Goal: Transaction & Acquisition: Purchase product/service

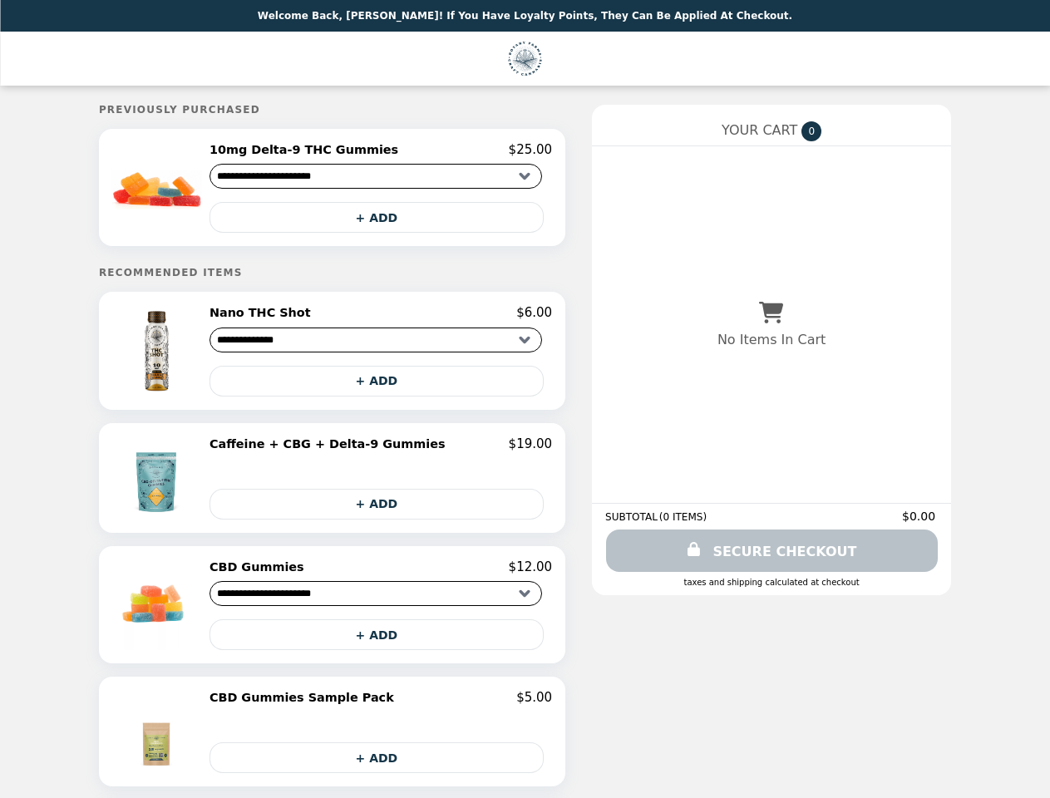
click at [203, 190] on img at bounding box center [158, 187] width 95 height 91
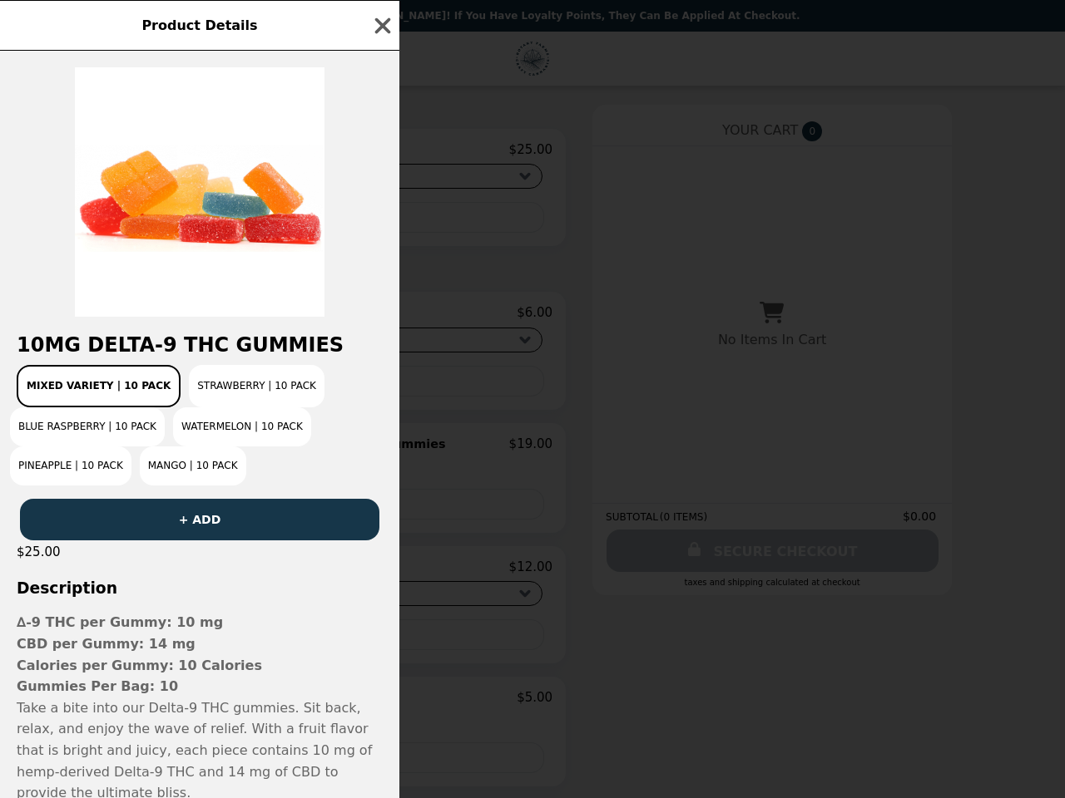
click at [381, 152] on div at bounding box center [199, 184] width 399 height 266
click at [381, 220] on div at bounding box center [199, 184] width 399 height 266
click at [203, 356] on h2 "10mg Delta-9 THC Gummies" at bounding box center [199, 344] width 399 height 23
click at [381, 319] on div "10mg Delta-9 THC Gummies Mixed Variety | 10 pack Strawberry | 10 Pack Blue Rasp…" at bounding box center [199, 425] width 399 height 748
click at [381, 387] on div "Mixed Variety | 10 pack Strawberry | 10 Pack Blue Raspberry | 10 Pack Watermelo…" at bounding box center [199, 425] width 379 height 121
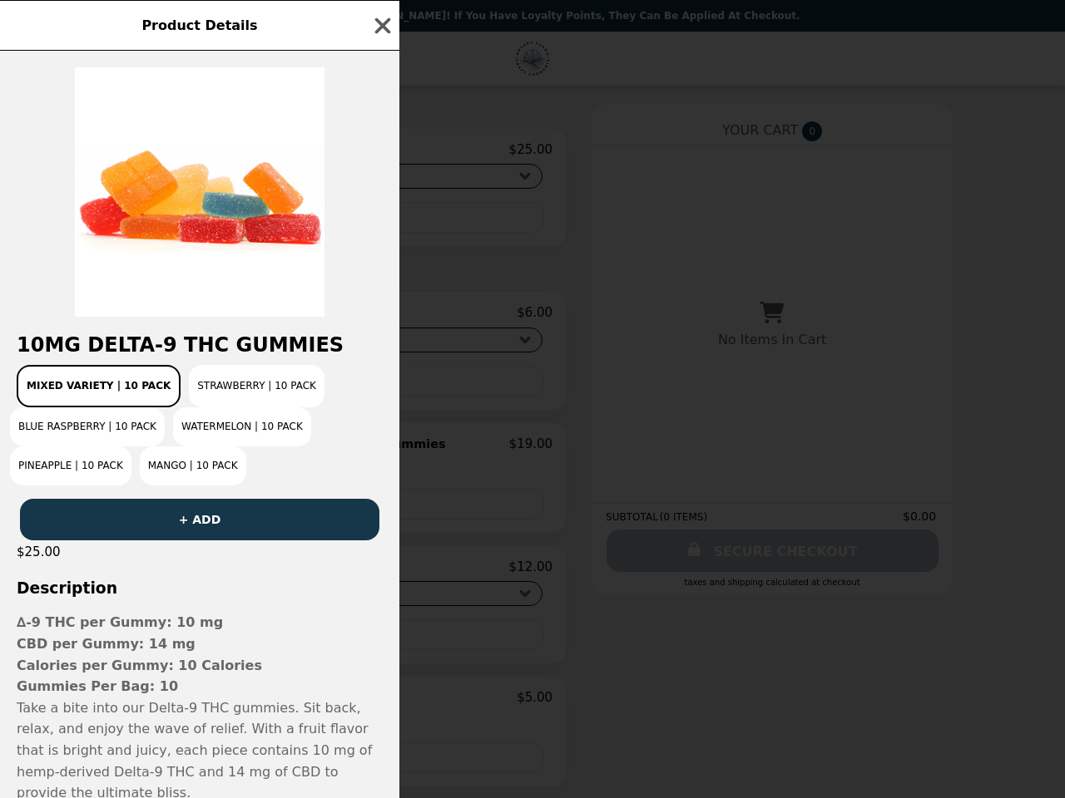
click at [203, 484] on button "Mango | 10 Pack" at bounding box center [193, 466] width 106 height 39
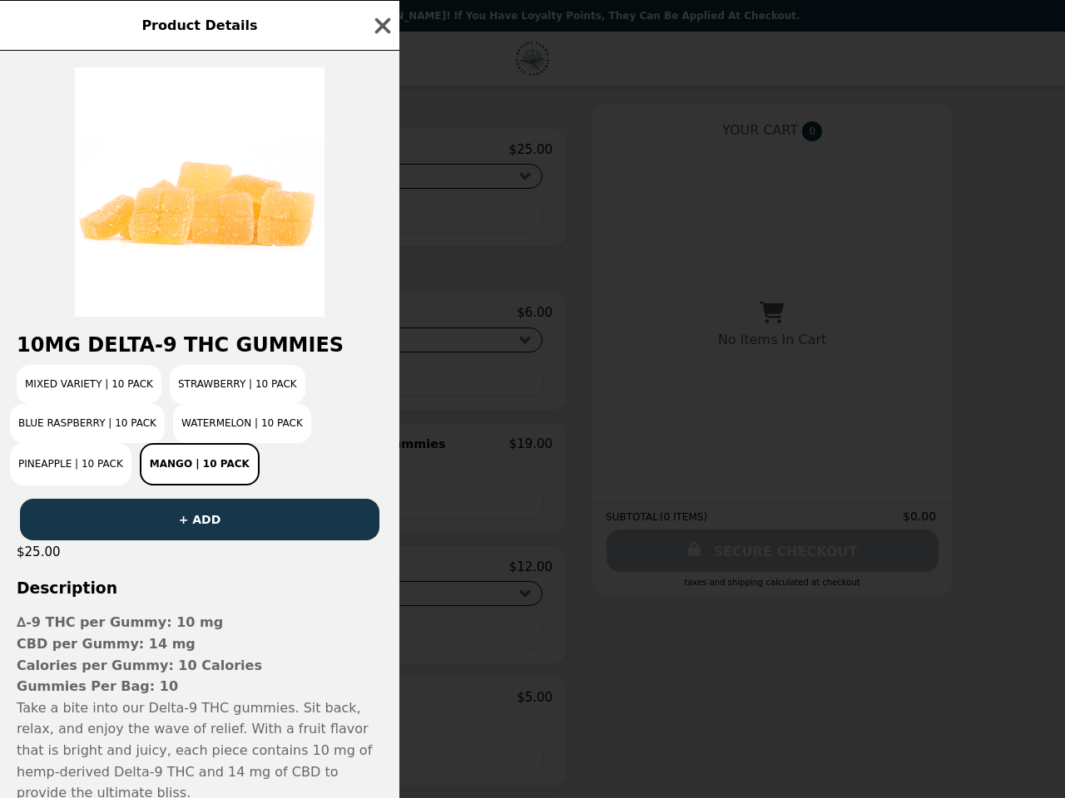
click at [381, 655] on p "Calories per Gummy: 10 Calories" at bounding box center [200, 666] width 366 height 22
click at [381, 698] on p "Take a bite into our Delta-9 THC gummies. Sit back, relax, and enjoy the wave o…" at bounding box center [200, 751] width 366 height 106
